Goal: Check status

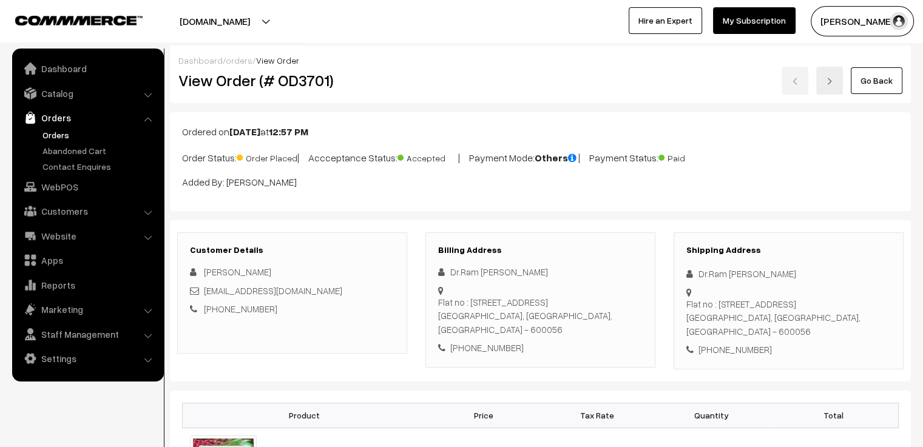
click at [879, 92] on link "Go Back" at bounding box center [877, 80] width 52 height 27
